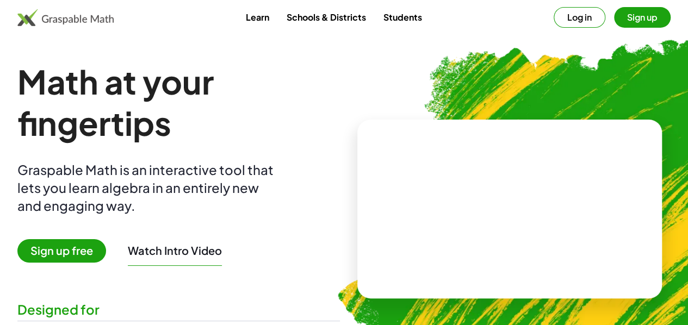
scroll to position [44, 0]
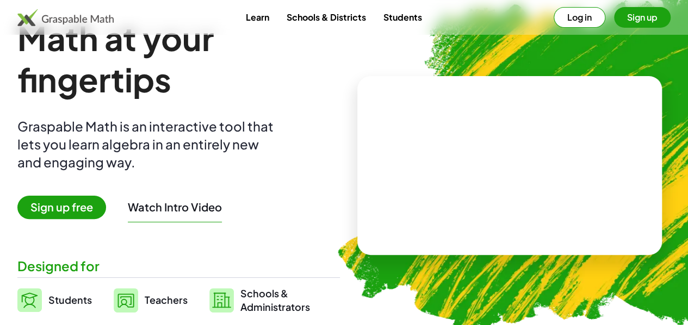
click at [616, 20] on button "Sign up" at bounding box center [642, 17] width 57 height 21
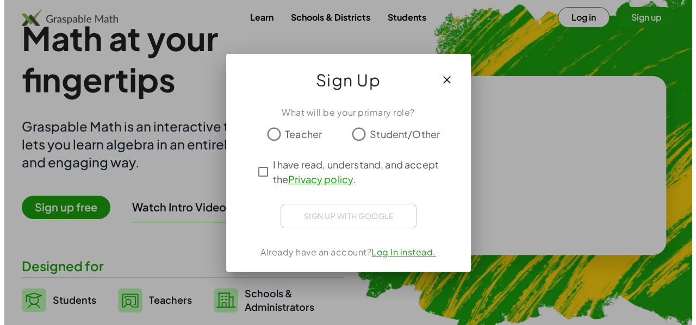
scroll to position [0, 0]
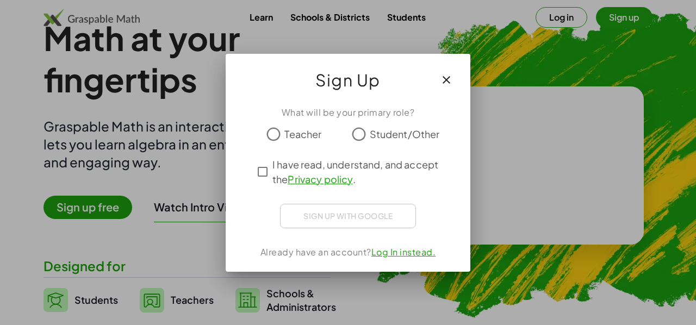
click at [374, 132] on span "Student/Other" at bounding box center [405, 134] width 70 height 15
click at [277, 166] on span "I have read, understand, and accept the Privacy policy ." at bounding box center [357, 171] width 171 height 29
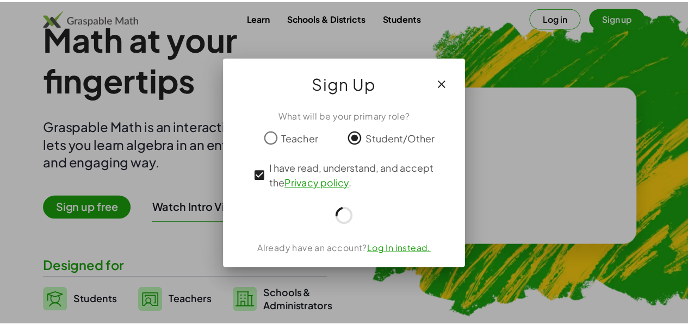
scroll to position [44, 0]
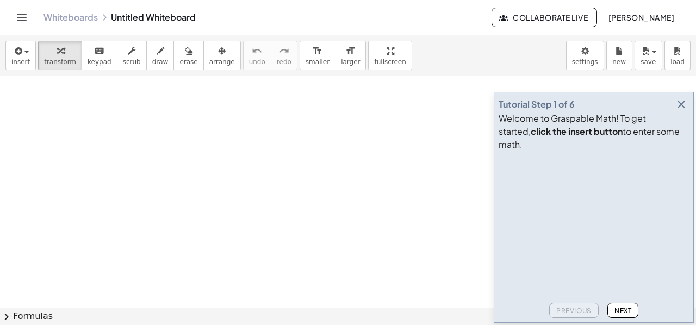
scroll to position [16, 0]
click at [287, 113] on div at bounding box center [348, 327] width 696 height 535
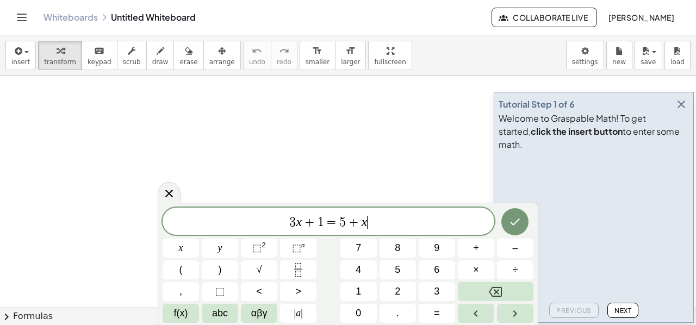
scroll to position [85, 0]
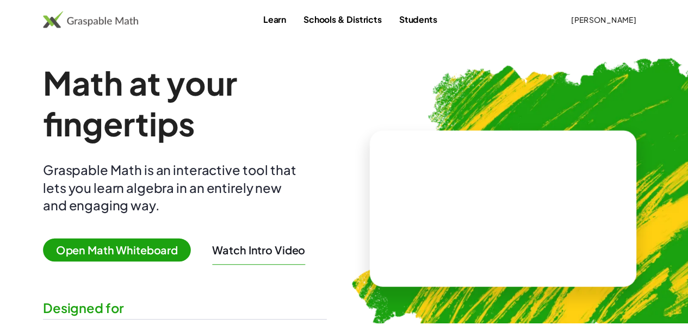
scroll to position [44, 0]
